Goal: Use online tool/utility: Use online tool/utility

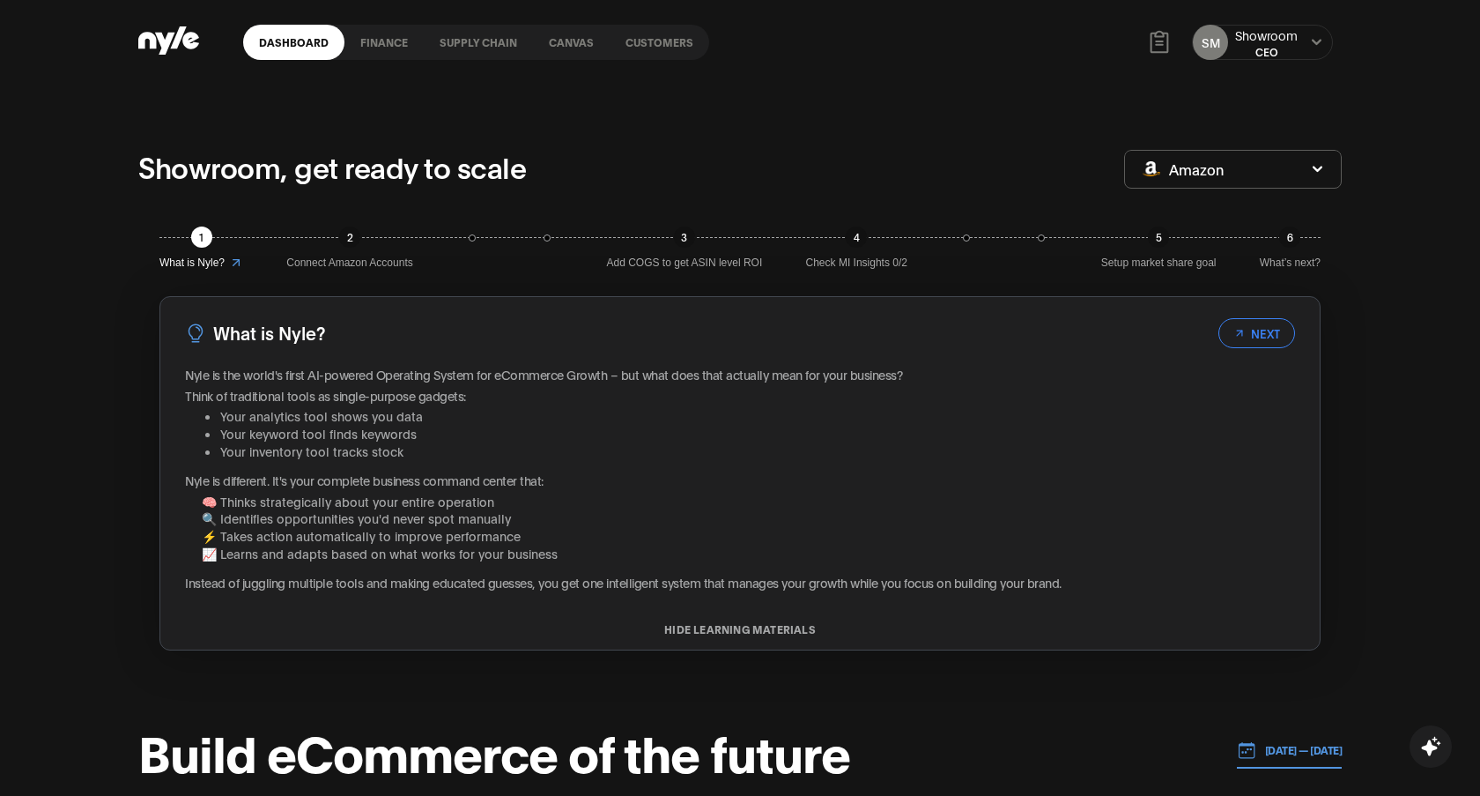
click at [564, 42] on link "Canvas" at bounding box center [571, 42] width 77 height 35
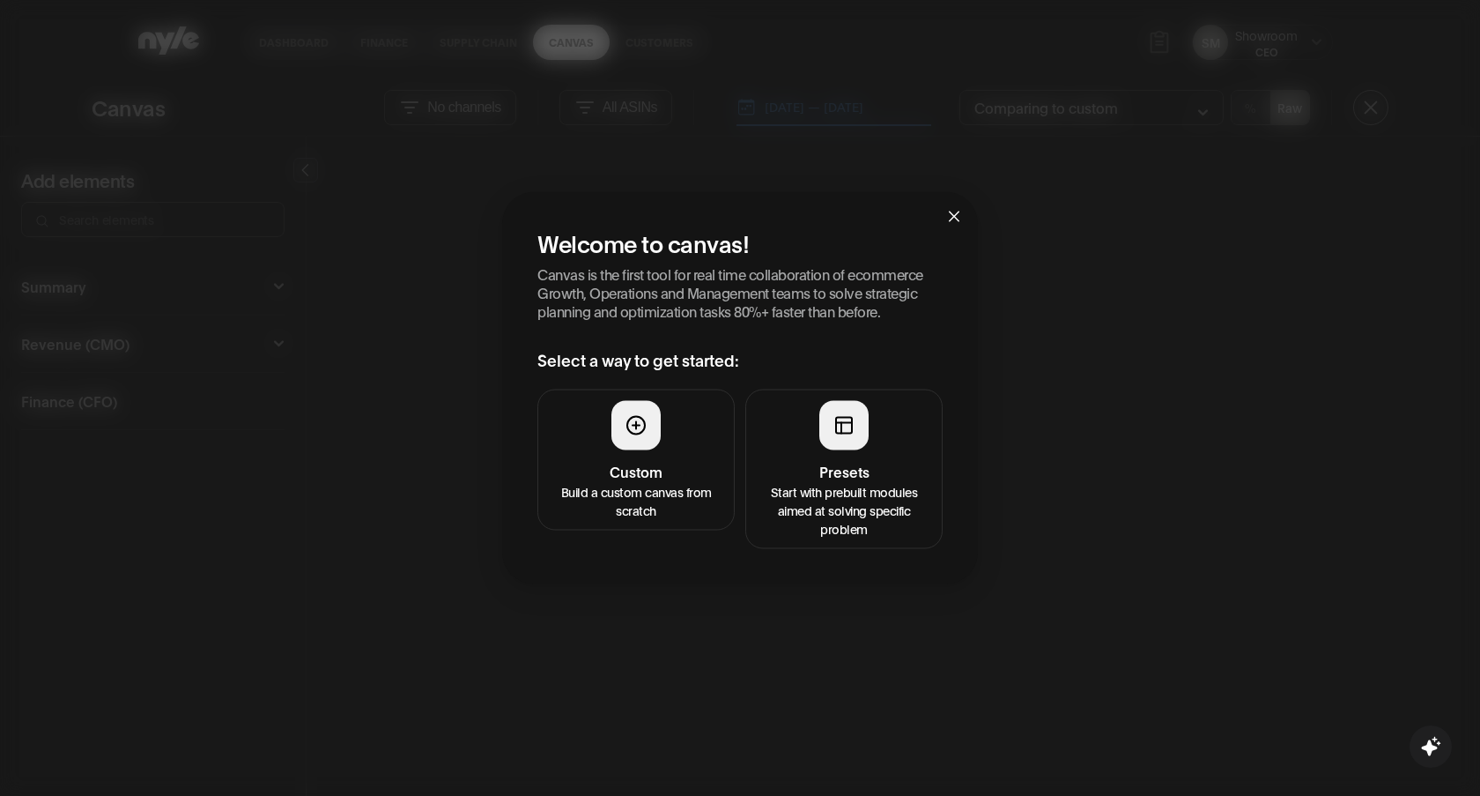
click at [827, 419] on div at bounding box center [843, 424] width 49 height 49
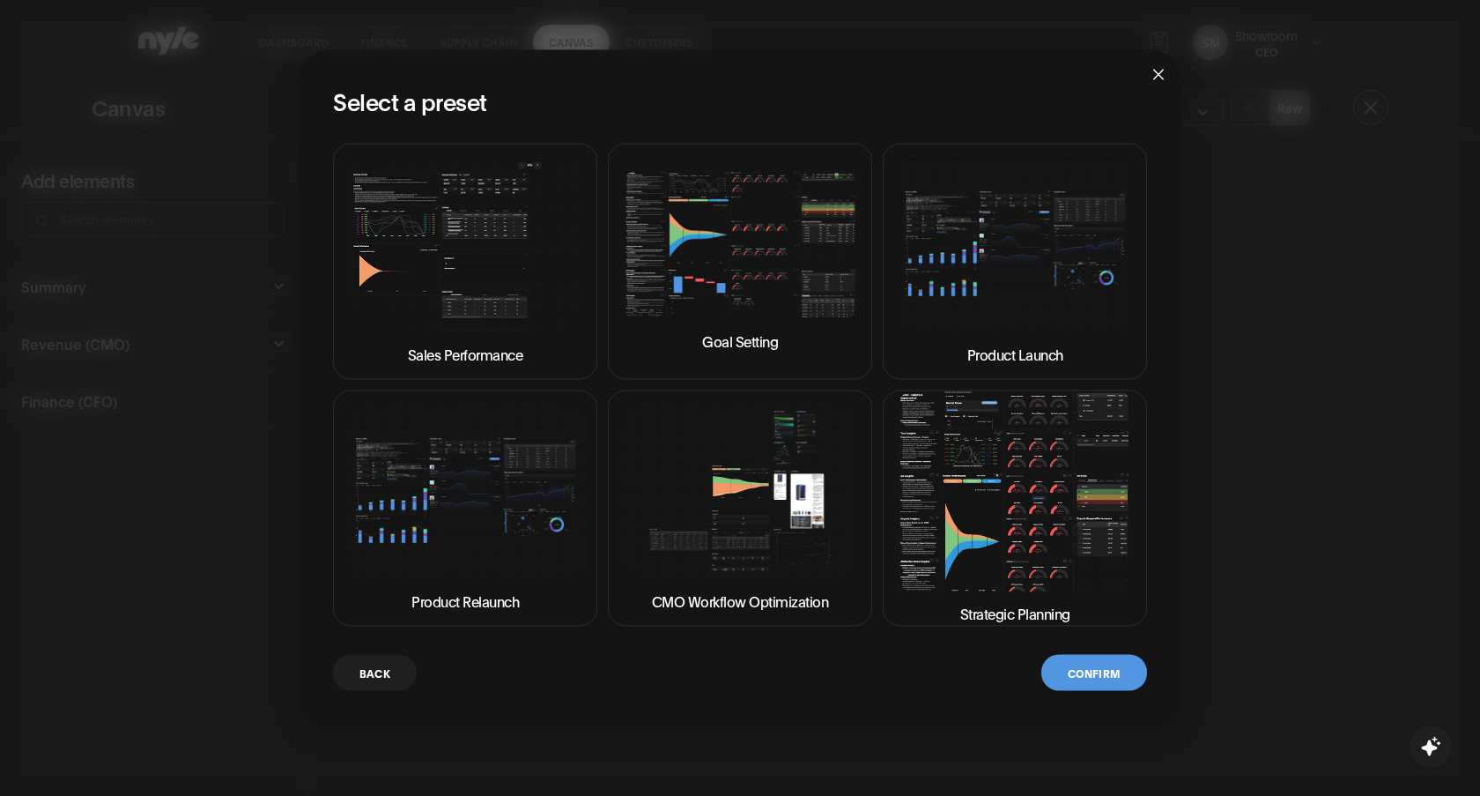
click at [463, 282] on img at bounding box center [465, 244] width 234 height 175
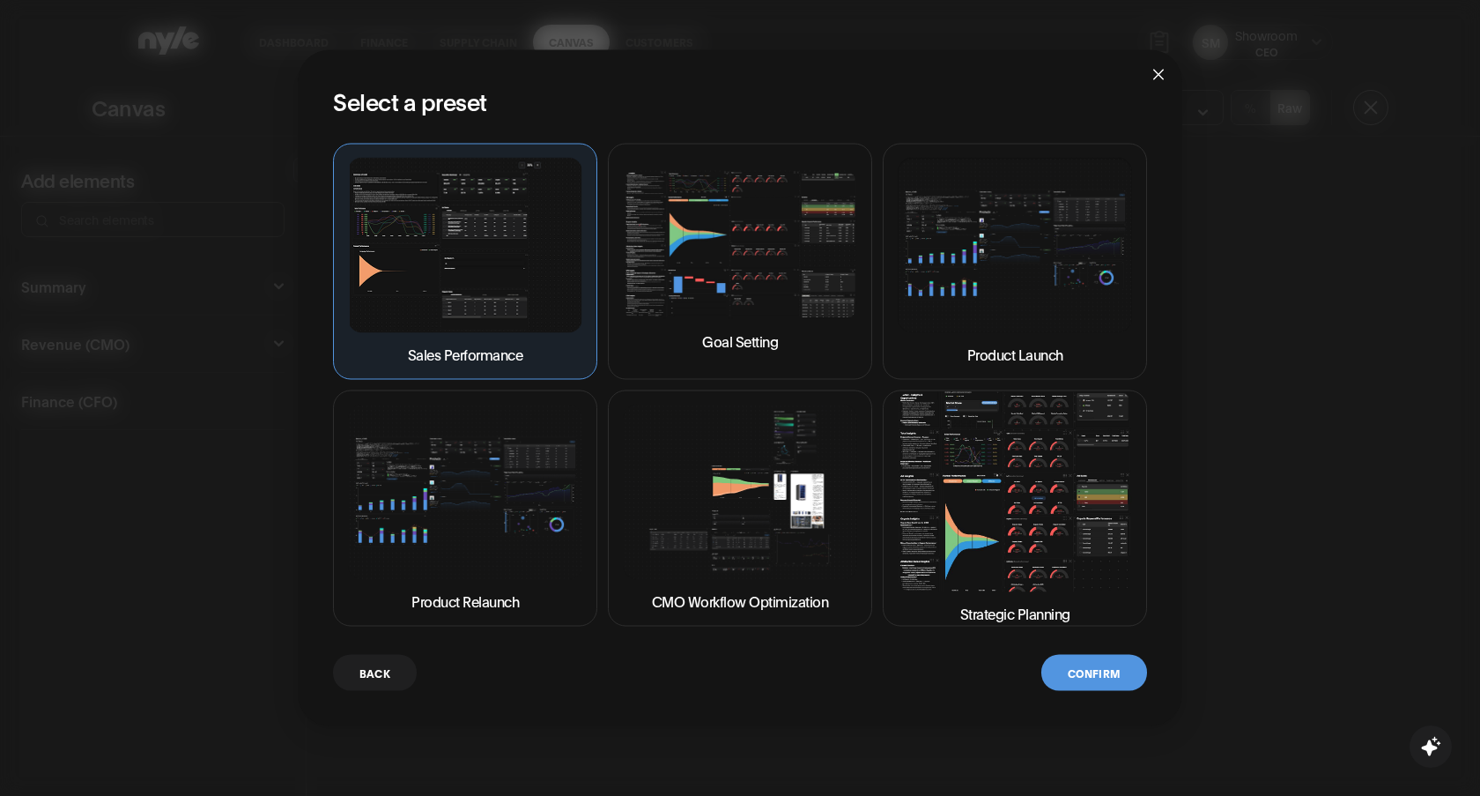
click at [1114, 681] on button "Confirm" at bounding box center [1095, 672] width 106 height 36
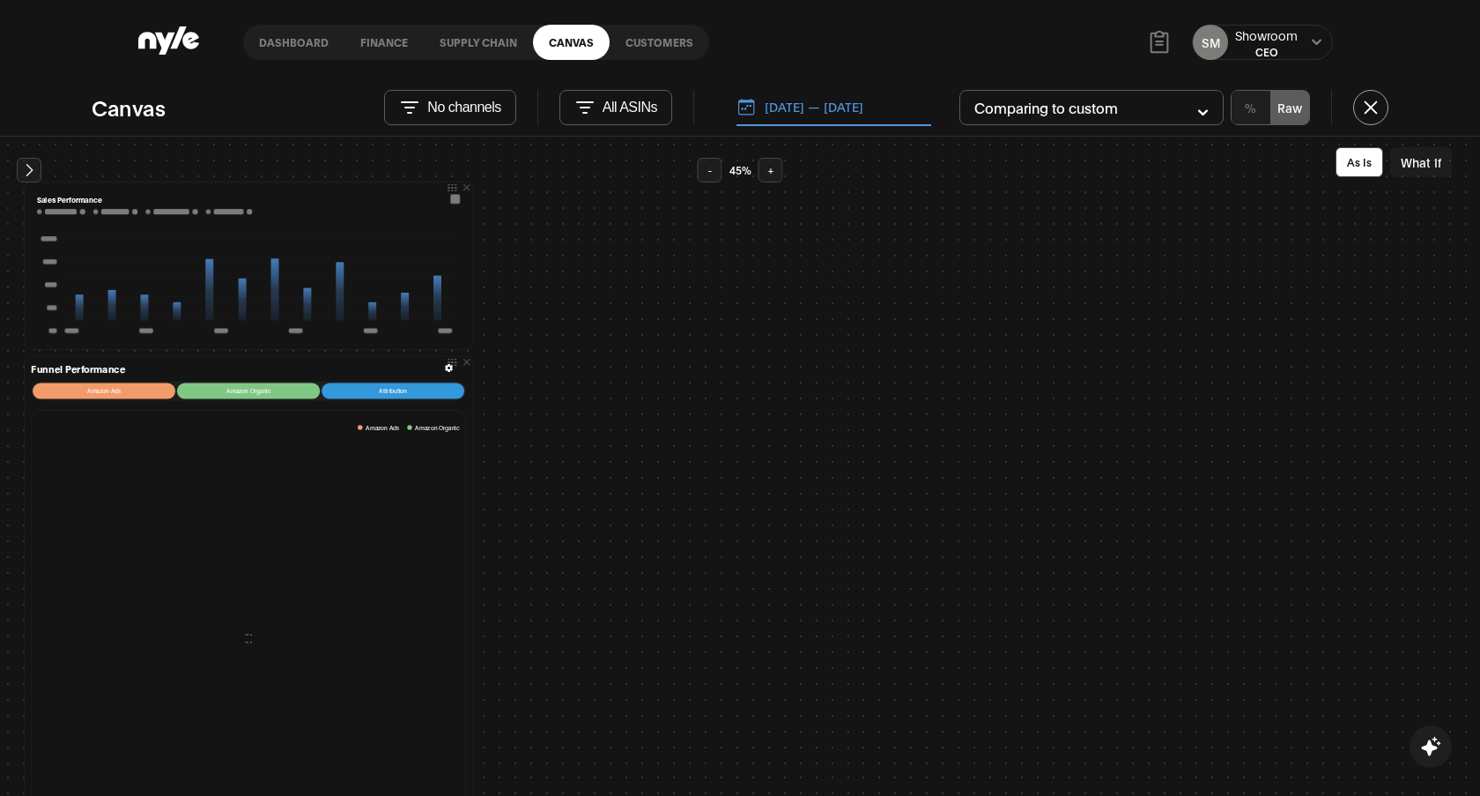
scroll to position [28, 0]
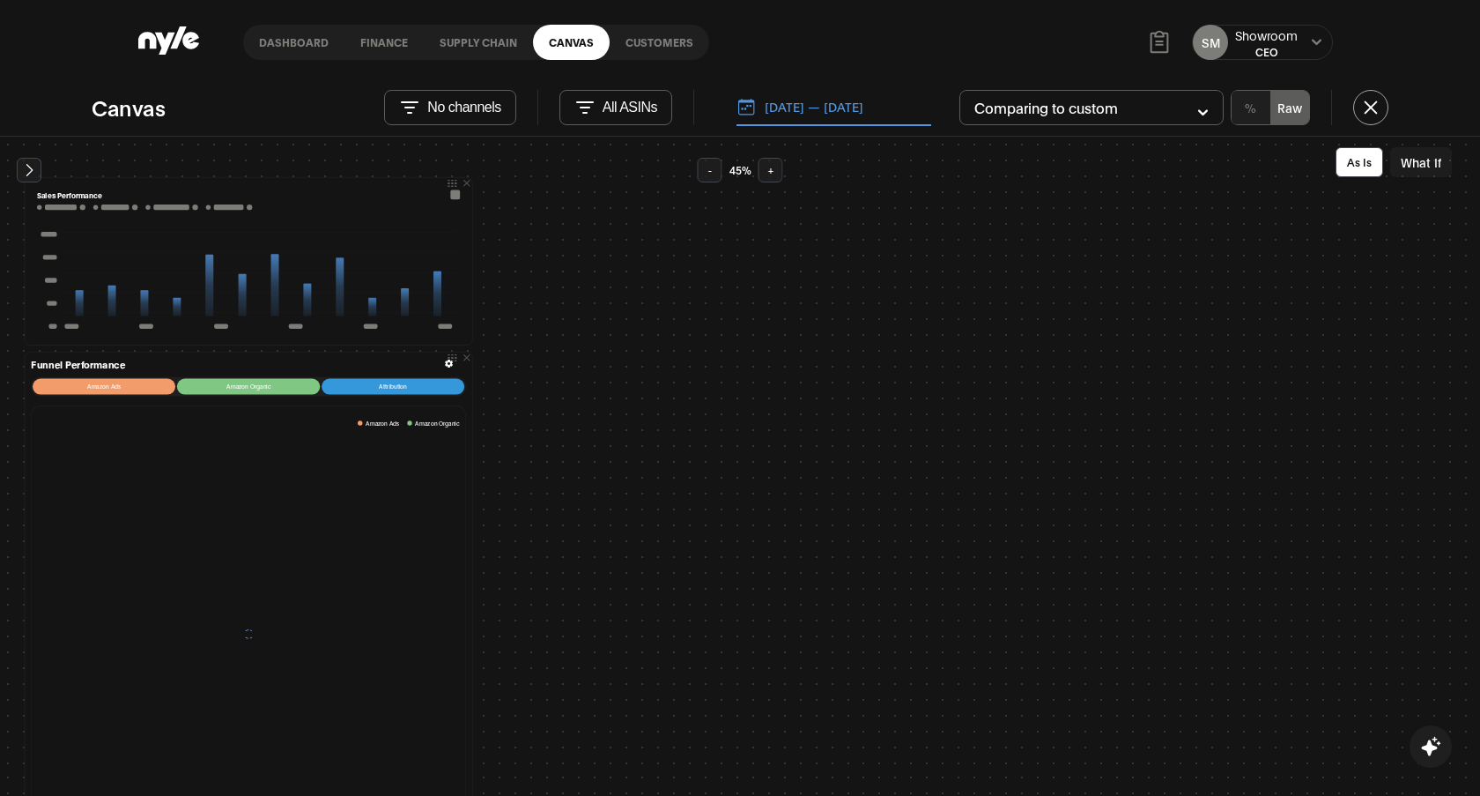
click at [28, 170] on icon at bounding box center [29, 170] width 18 height 18
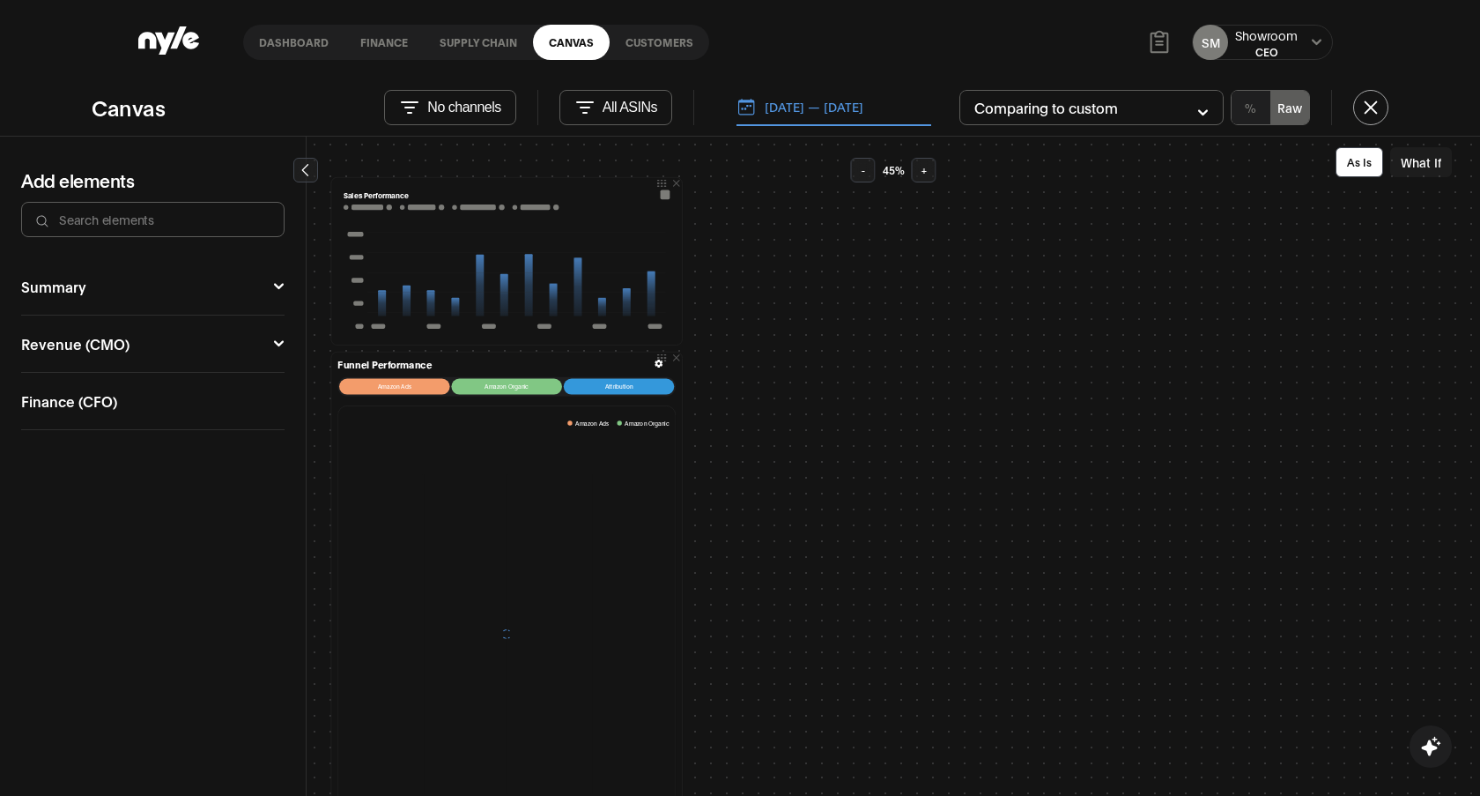
click at [238, 279] on button "Summary" at bounding box center [152, 286] width 263 height 14
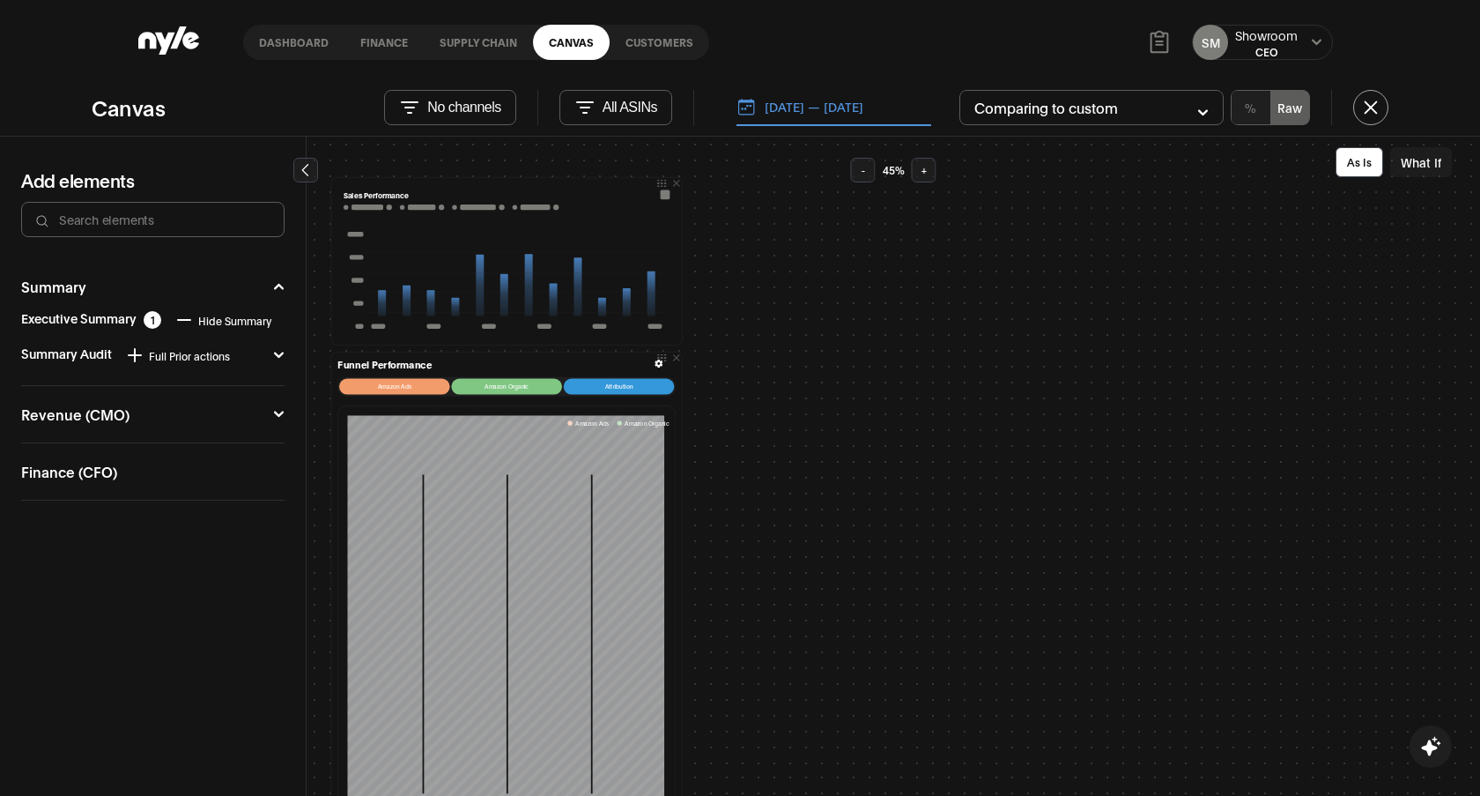
click at [99, 407] on button "Revenue (CMO)" at bounding box center [152, 414] width 263 height 14
click at [51, 487] on div "Organic 1" at bounding box center [60, 483] width 78 height 18
click at [105, 534] on button "Keyword Performance" at bounding box center [85, 531] width 111 height 41
click at [105, 534] on button "Keyword Performance" at bounding box center [85, 528] width 111 height 41
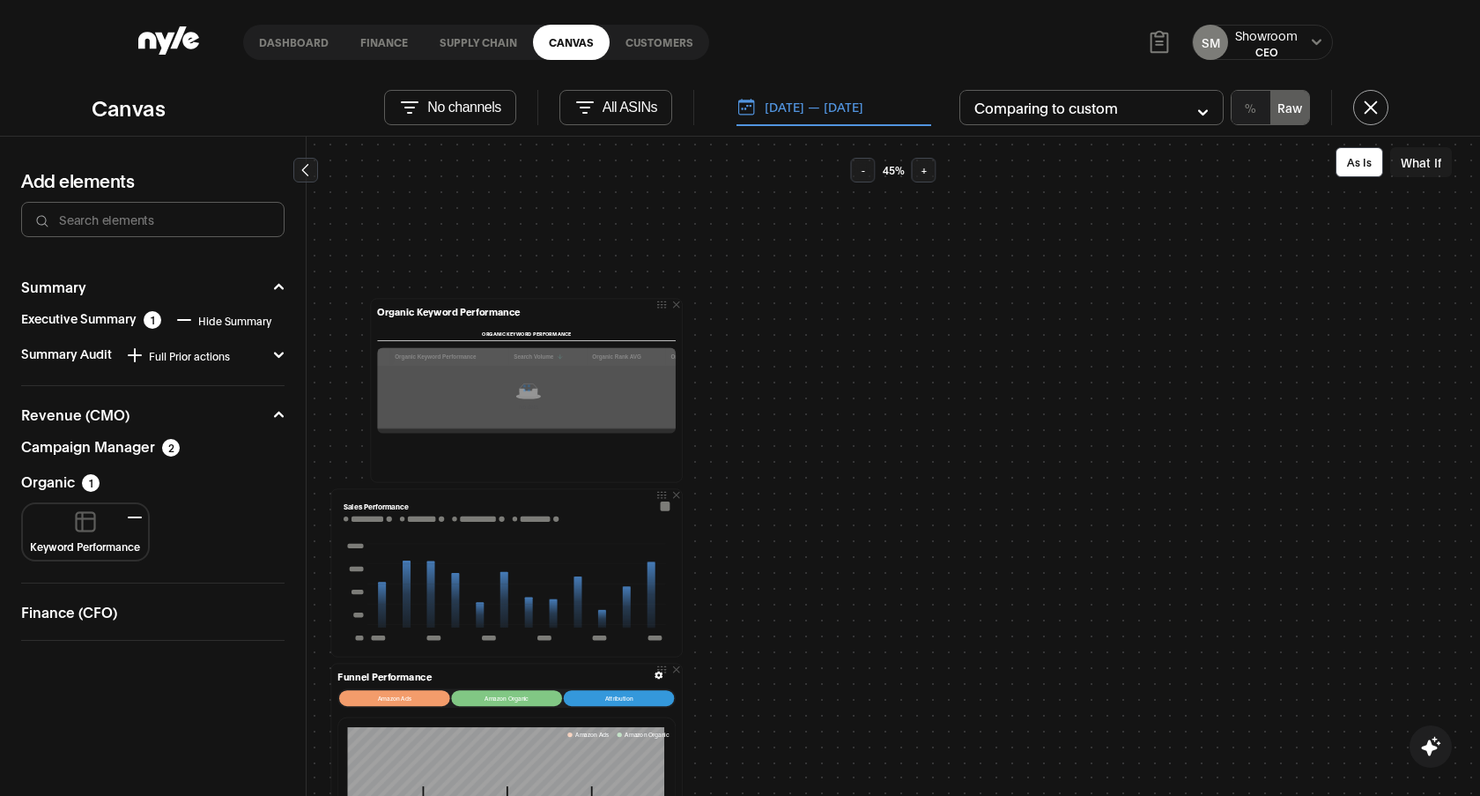
scroll to position [0, 0]
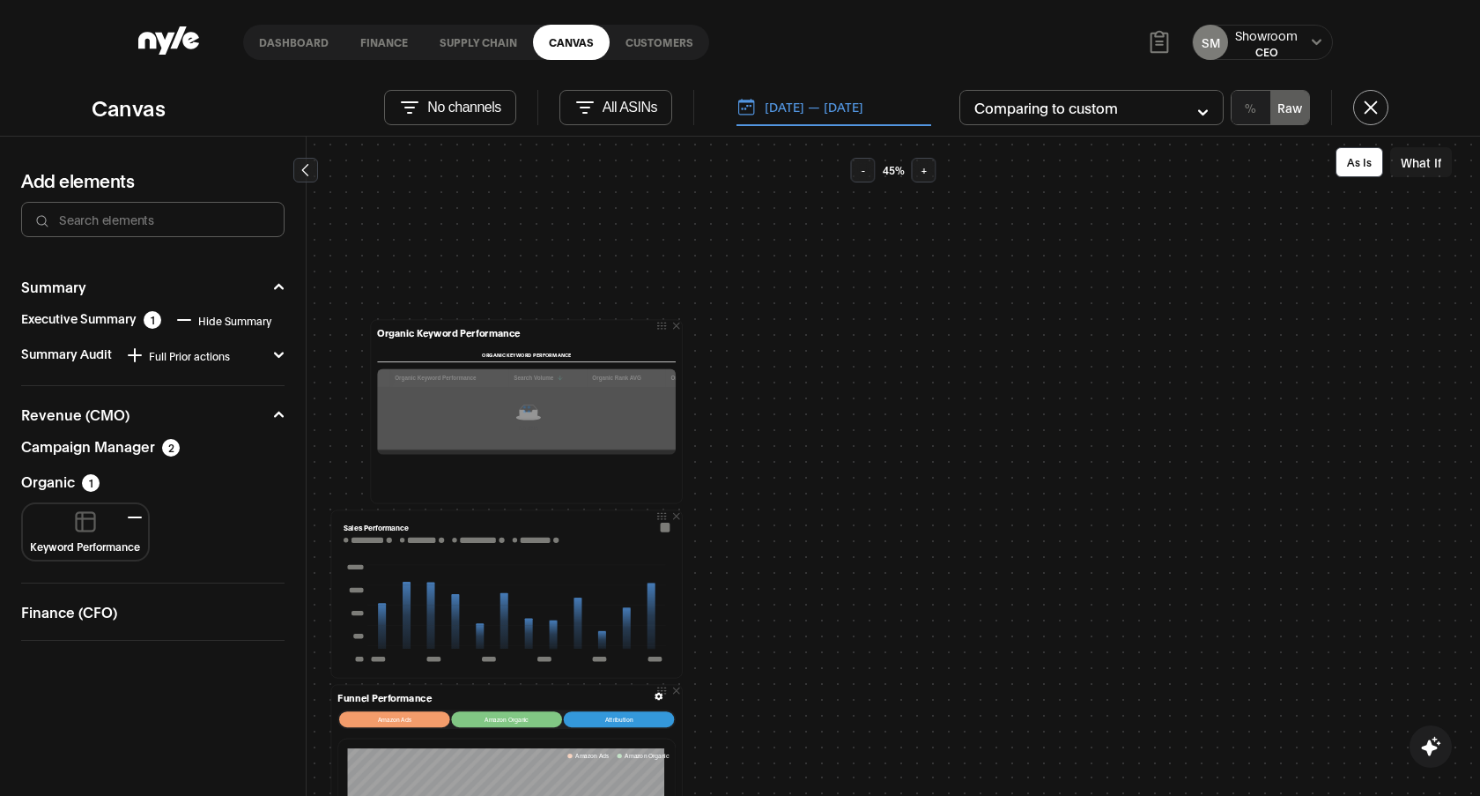
click at [111, 455] on div "Campaign Manager 2" at bounding box center [100, 448] width 159 height 18
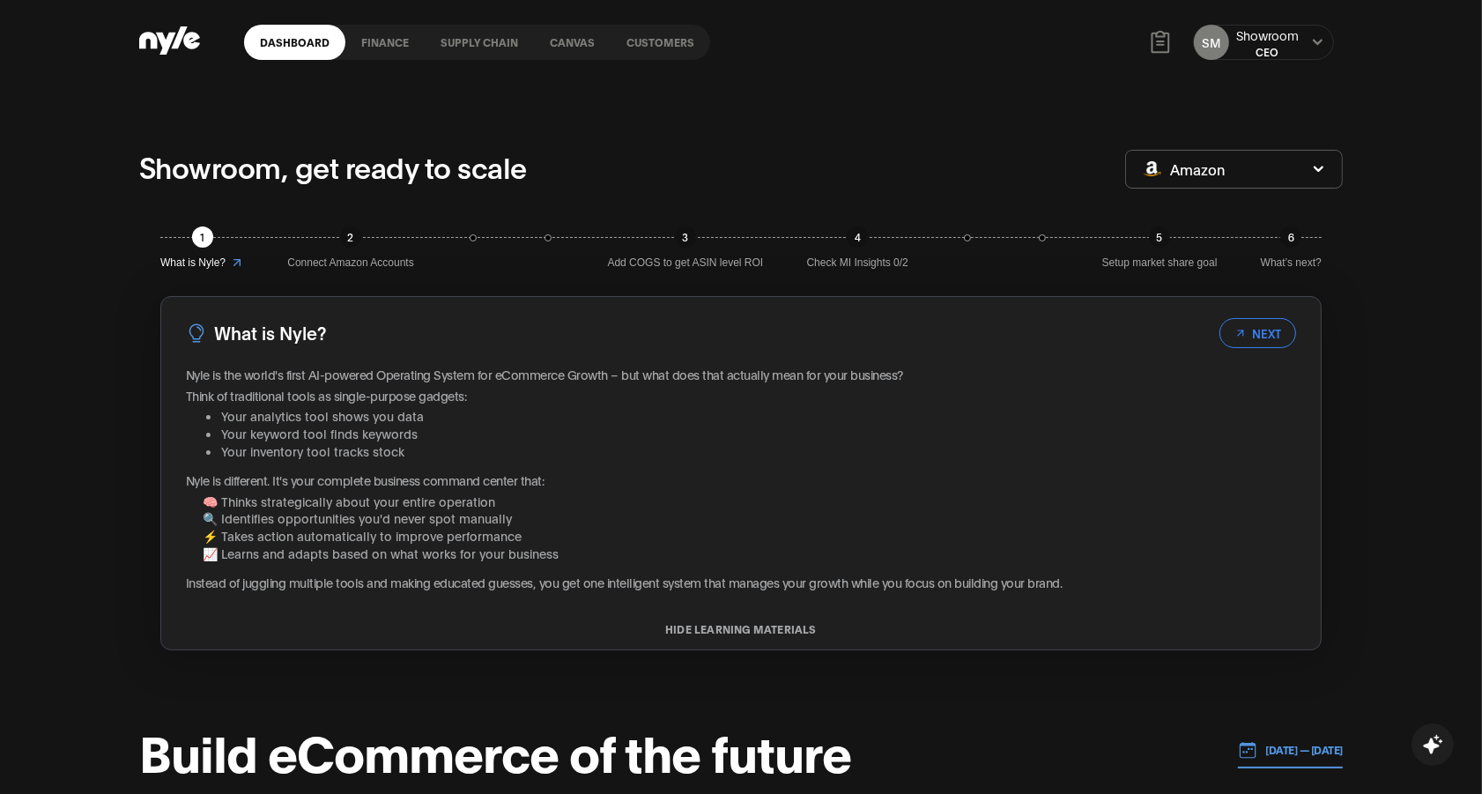
click at [564, 41] on link "Canvas" at bounding box center [572, 42] width 77 height 35
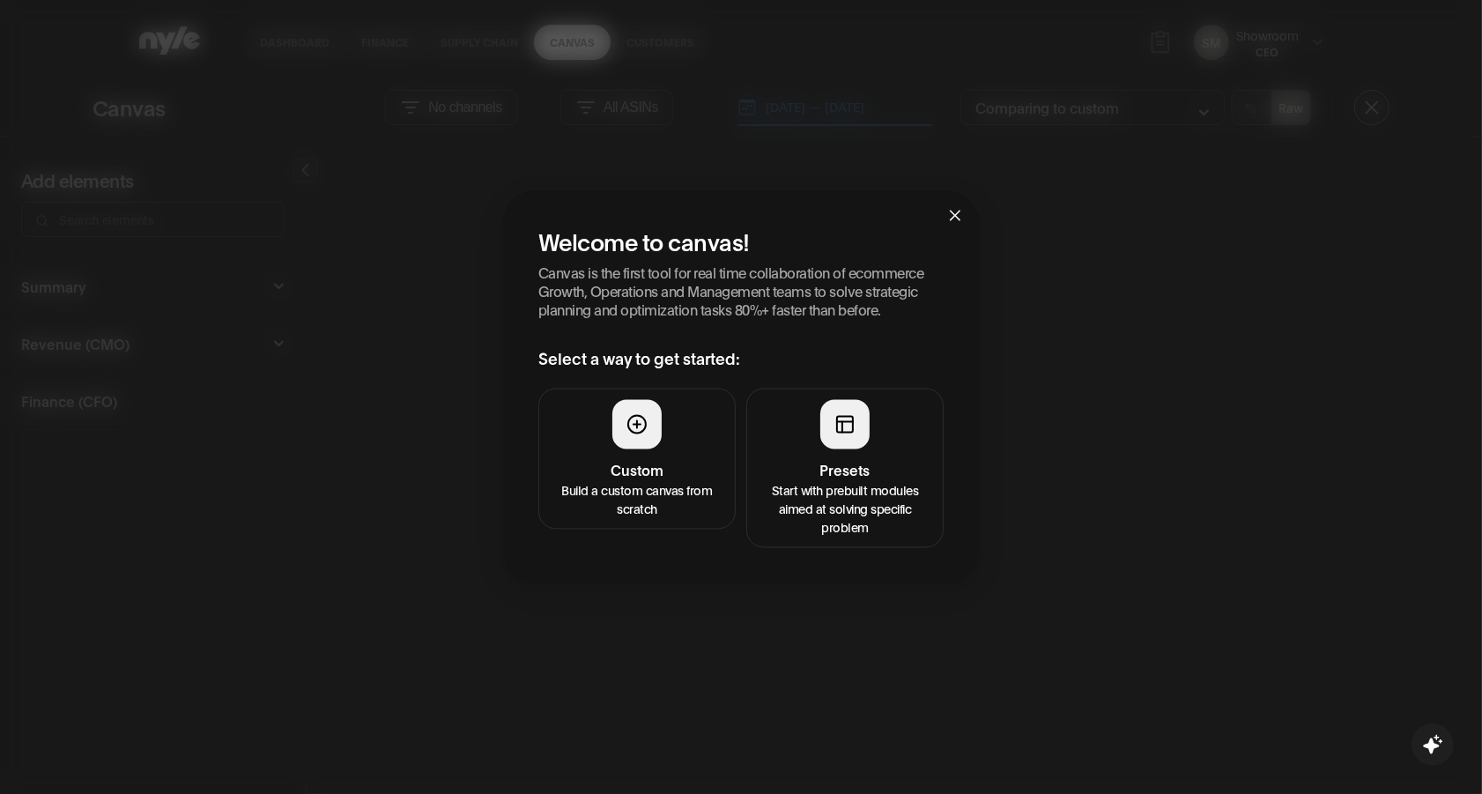
click at [842, 490] on p "Start with prebuilt modules aimed at solving specific problem" at bounding box center [845, 508] width 174 height 56
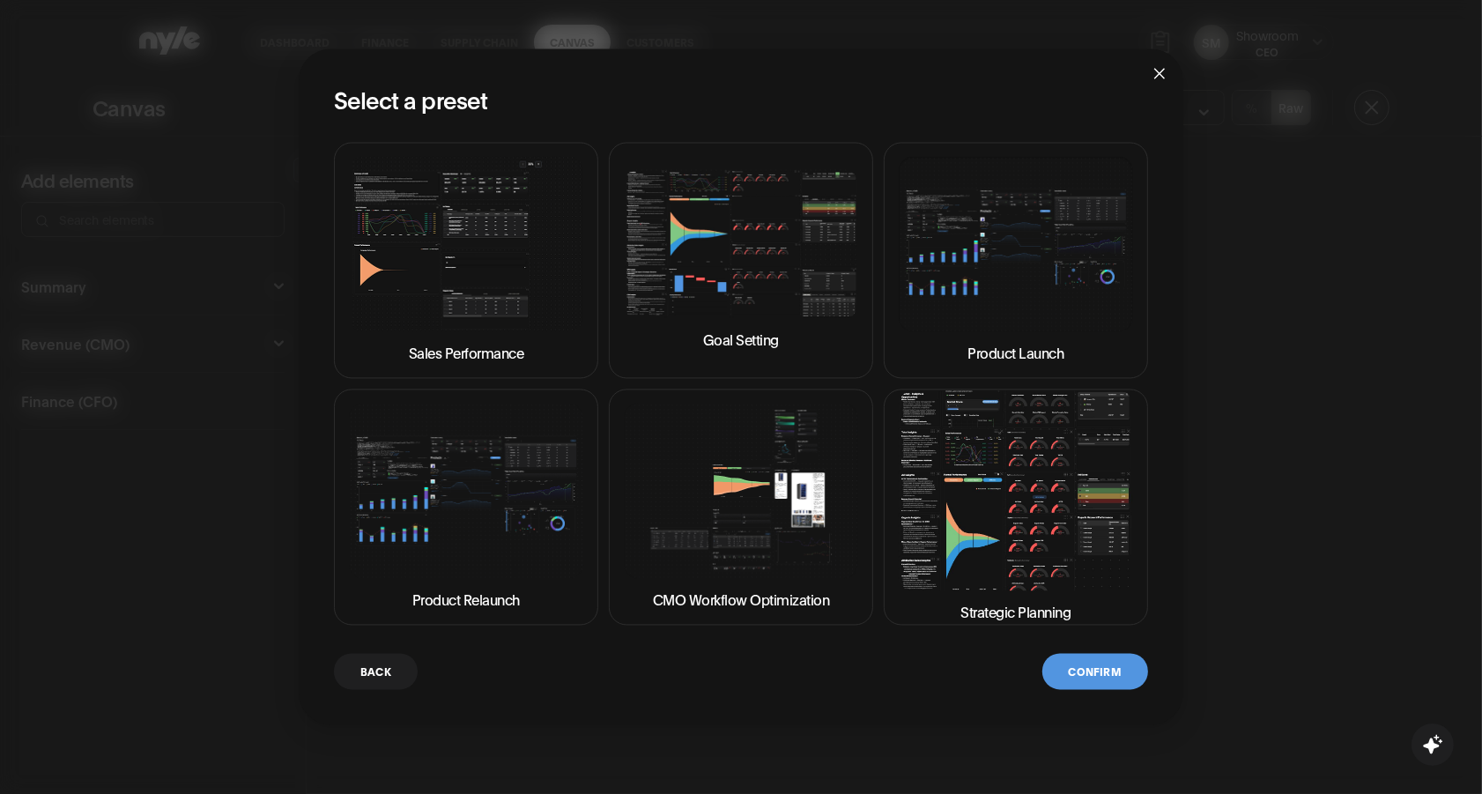
click at [790, 498] on img at bounding box center [741, 491] width 234 height 175
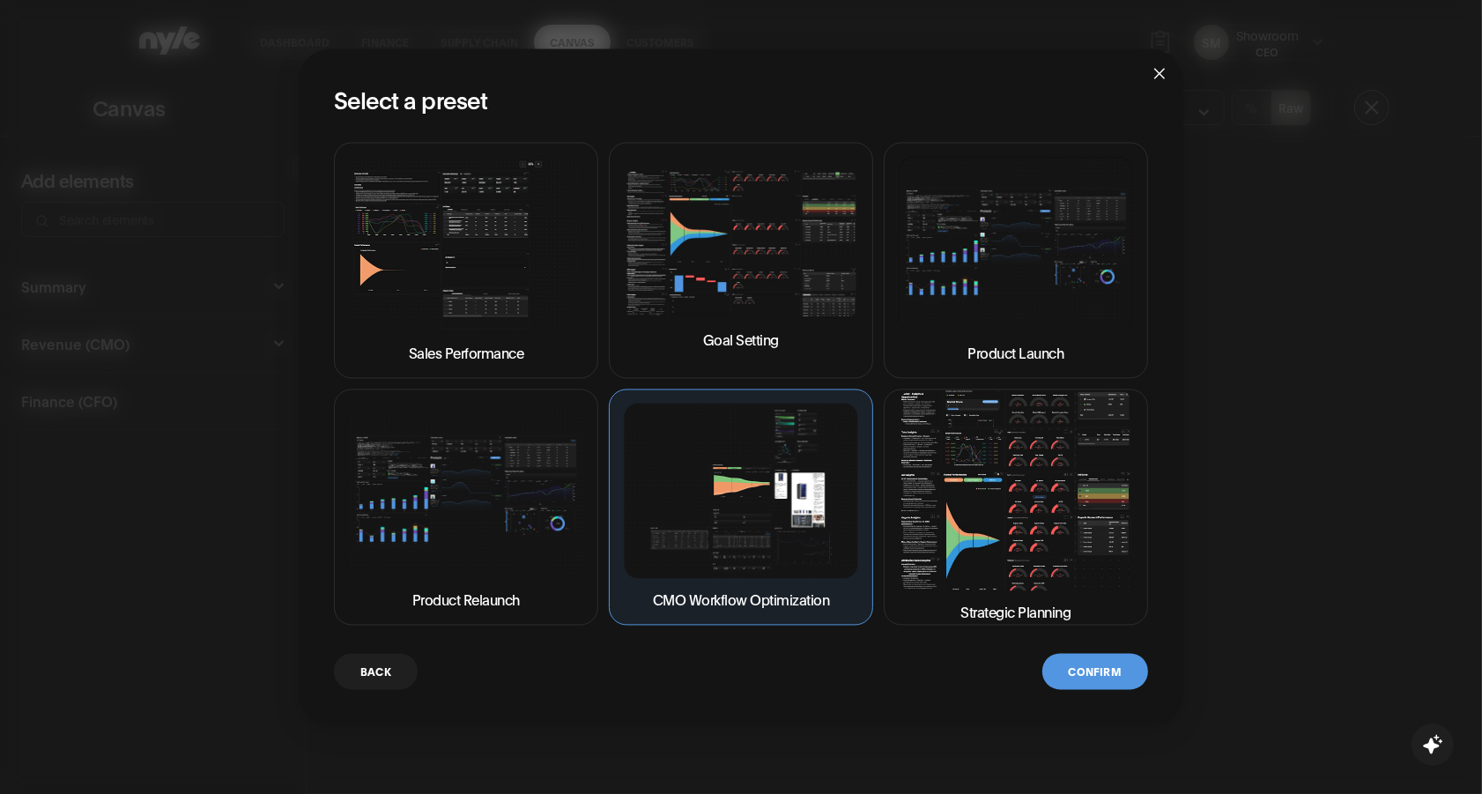
click at [1082, 671] on button "Confirm" at bounding box center [1095, 671] width 106 height 36
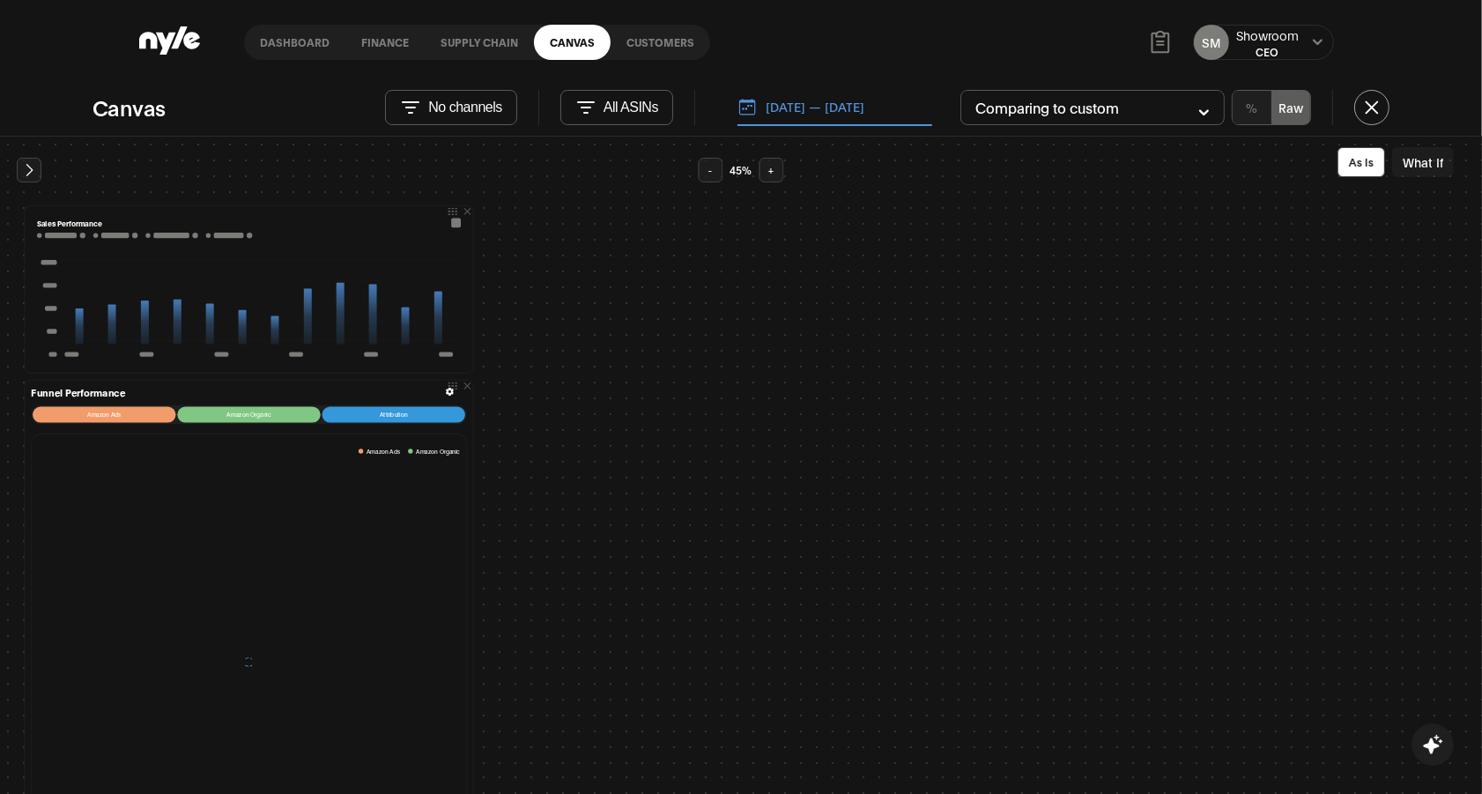
click at [1427, 169] on button "What If" at bounding box center [1423, 162] width 62 height 30
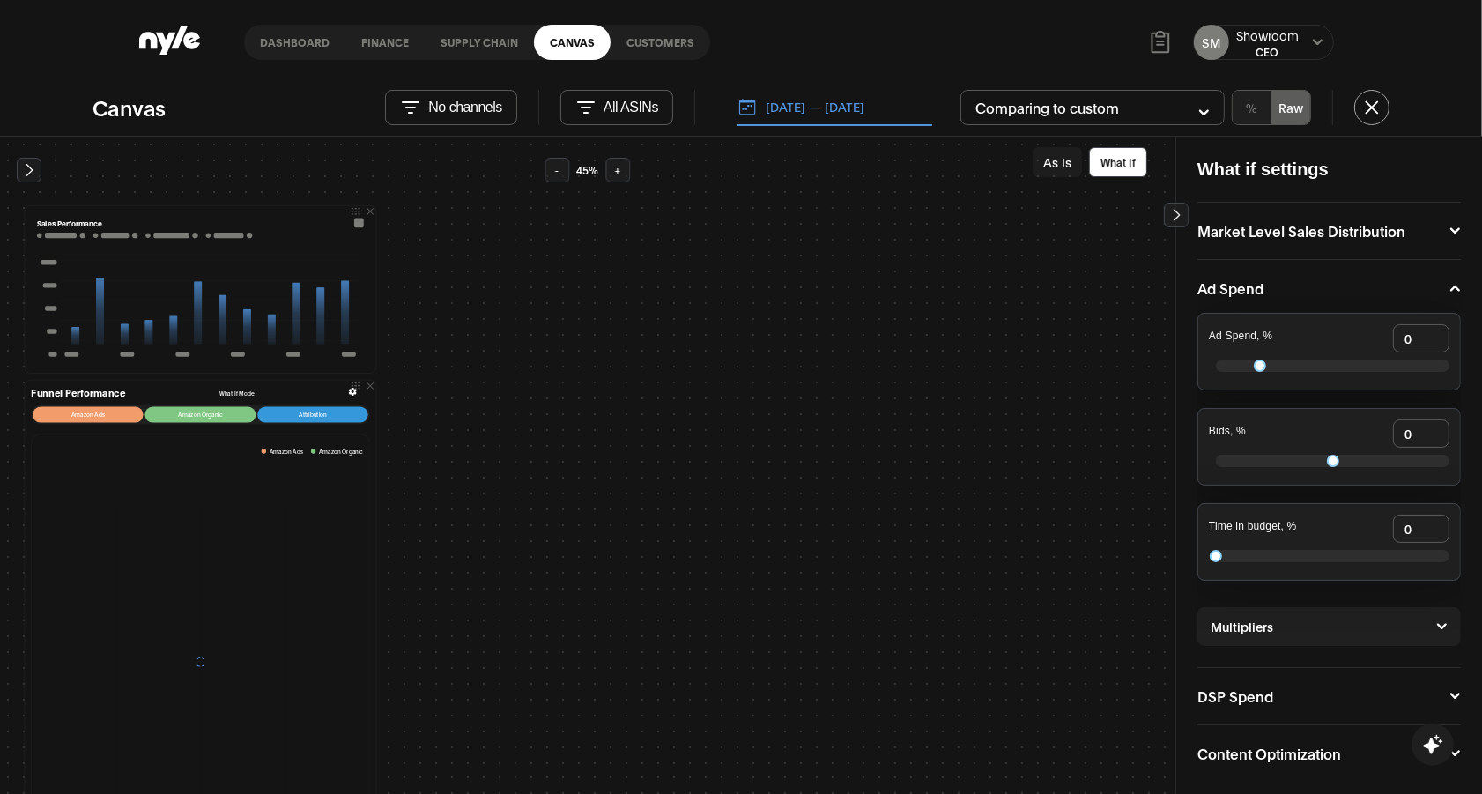
scroll to position [117, 0]
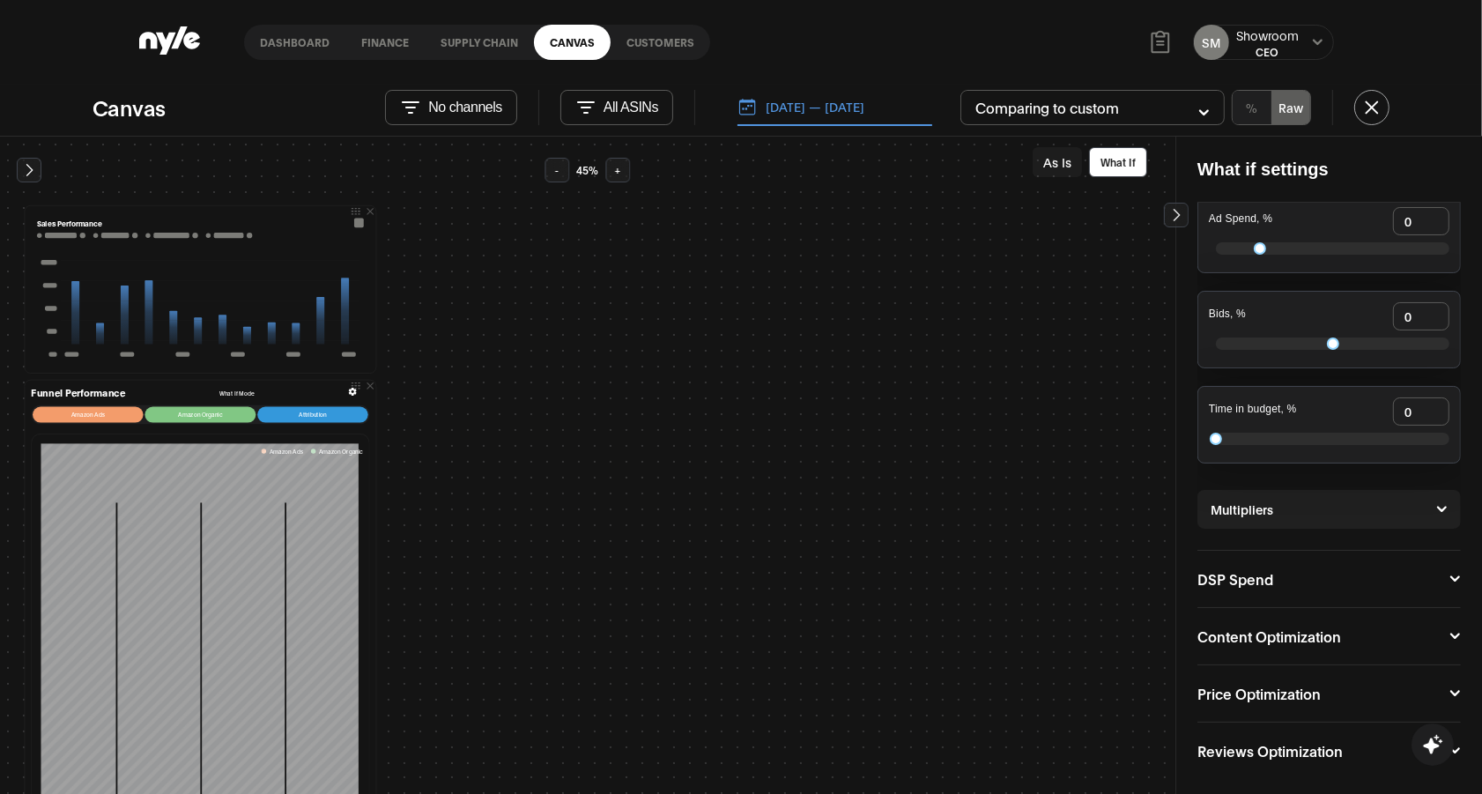
click at [1387, 689] on button "Price Optimization" at bounding box center [1329, 693] width 263 height 14
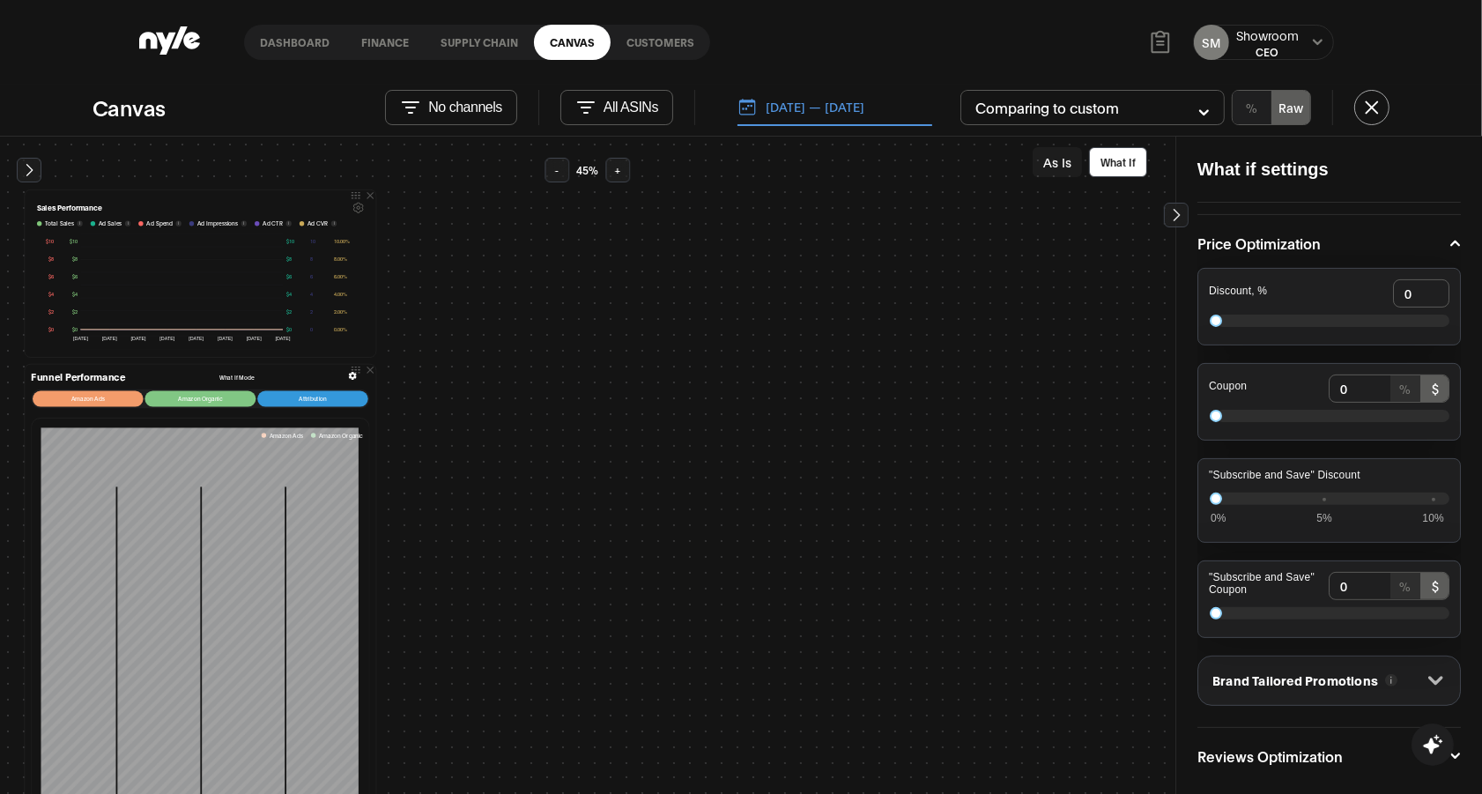
scroll to position [568, 0]
click at [1287, 752] on button "Reviews Optimization" at bounding box center [1329, 755] width 263 height 14
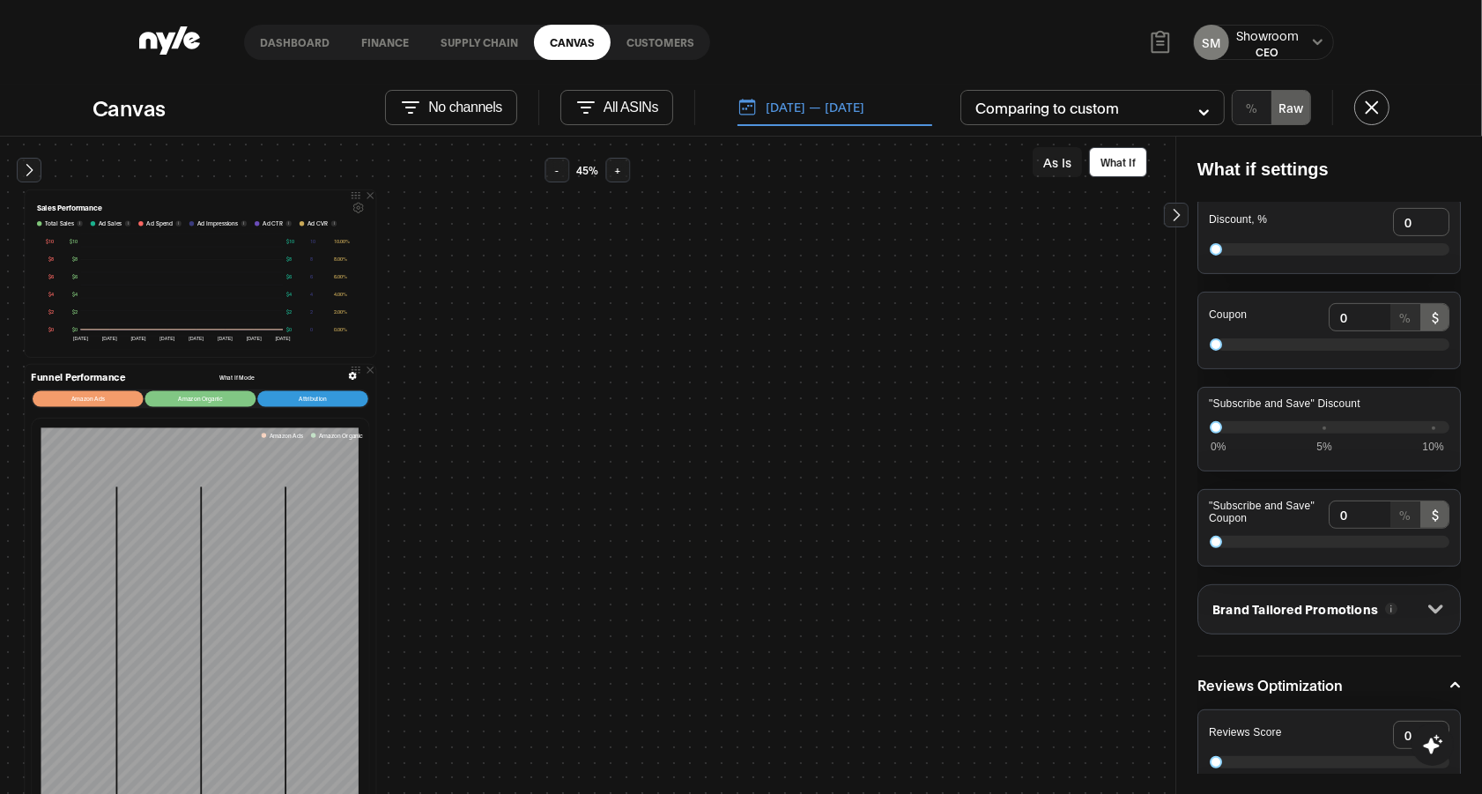
scroll to position [757, 0]
